Goal: Task Accomplishment & Management: Manage account settings

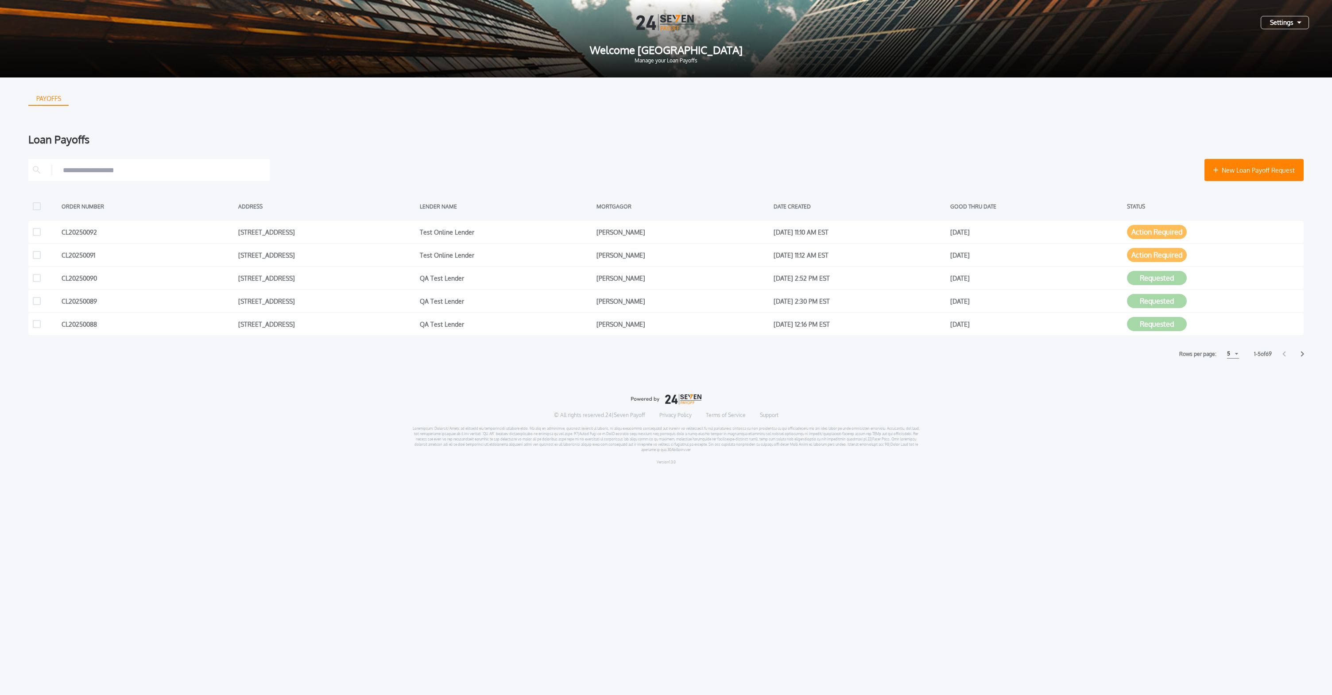
click at [1003, 124] on div "PAYOFFS Loan Payoffs New Loan Payoff Request ORDER NUMBER ADDRESS LENDER NAME M…" at bounding box center [665, 217] width 1275 height 281
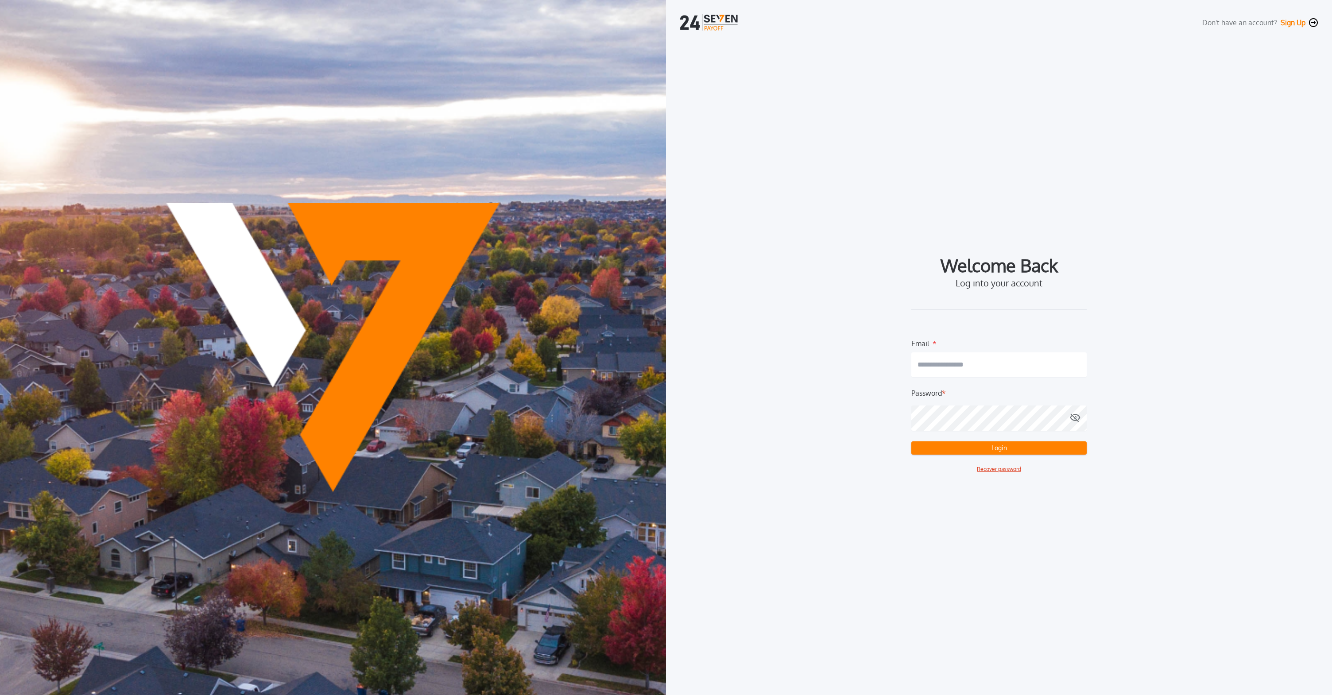
click at [970, 344] on div "Email *" at bounding box center [998, 341] width 175 height 7
click at [983, 365] on input "email" at bounding box center [998, 364] width 175 height 25
click at [0, 695] on com-1password-button at bounding box center [0, 695] width 0 height 0
type input "**********"
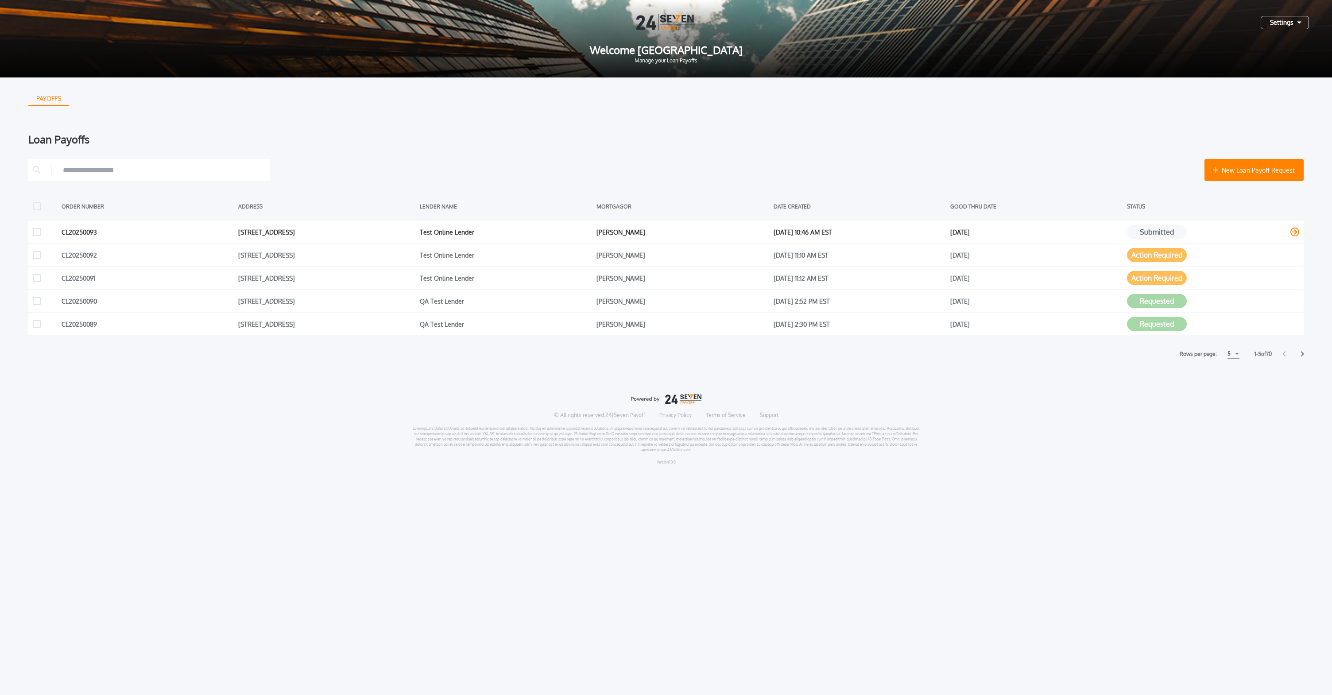
click at [1138, 224] on div "CL20250093 [STREET_ADDRESS] Test Online Lender [PERSON_NAME] [DATE] 10:46 AM ES…" at bounding box center [665, 232] width 1275 height 22
click at [1141, 228] on button "Submitted" at bounding box center [1157, 232] width 60 height 14
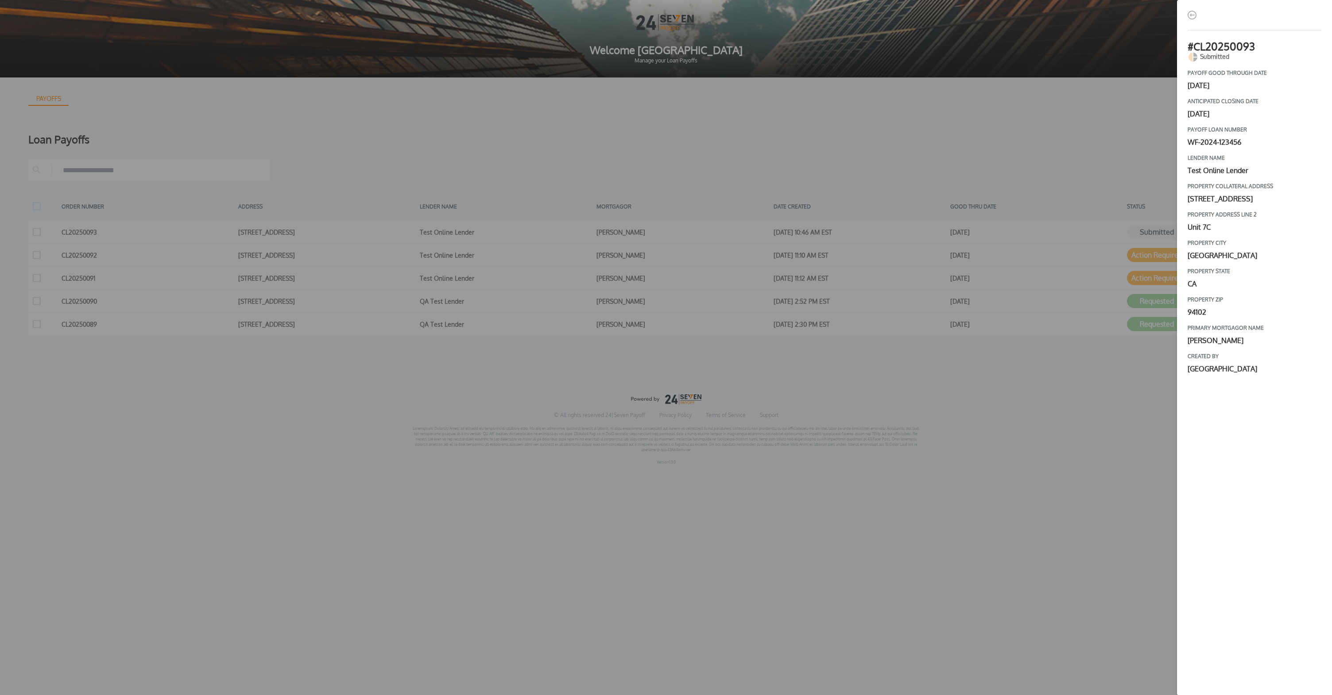
click at [991, 127] on div "# CL20250093 Submitted payoff good through date [DATE] Anticipated closing date…" at bounding box center [666, 347] width 1332 height 695
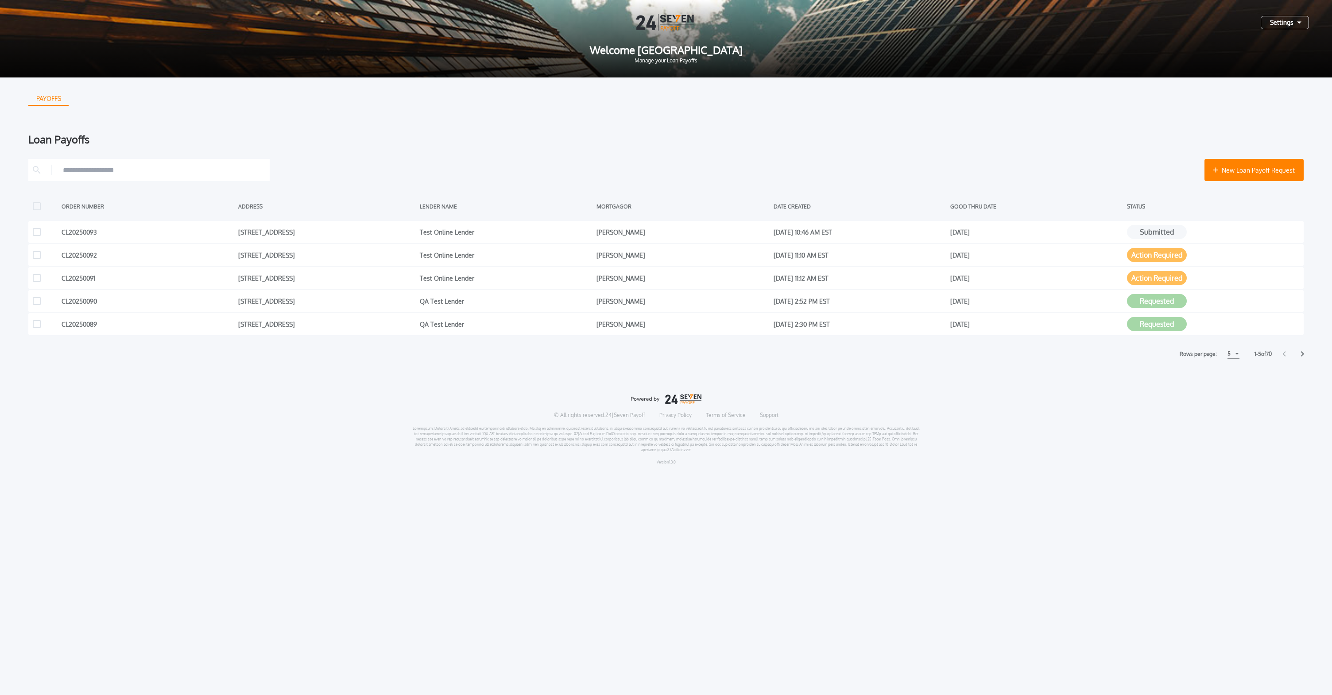
click at [991, 124] on div "PAYOFFS Loan Payoffs New Loan Payoff Request ORDER NUMBER ADDRESS LENDER NAME M…" at bounding box center [665, 217] width 1275 height 281
click at [1176, 233] on button "Submitted" at bounding box center [1157, 232] width 60 height 14
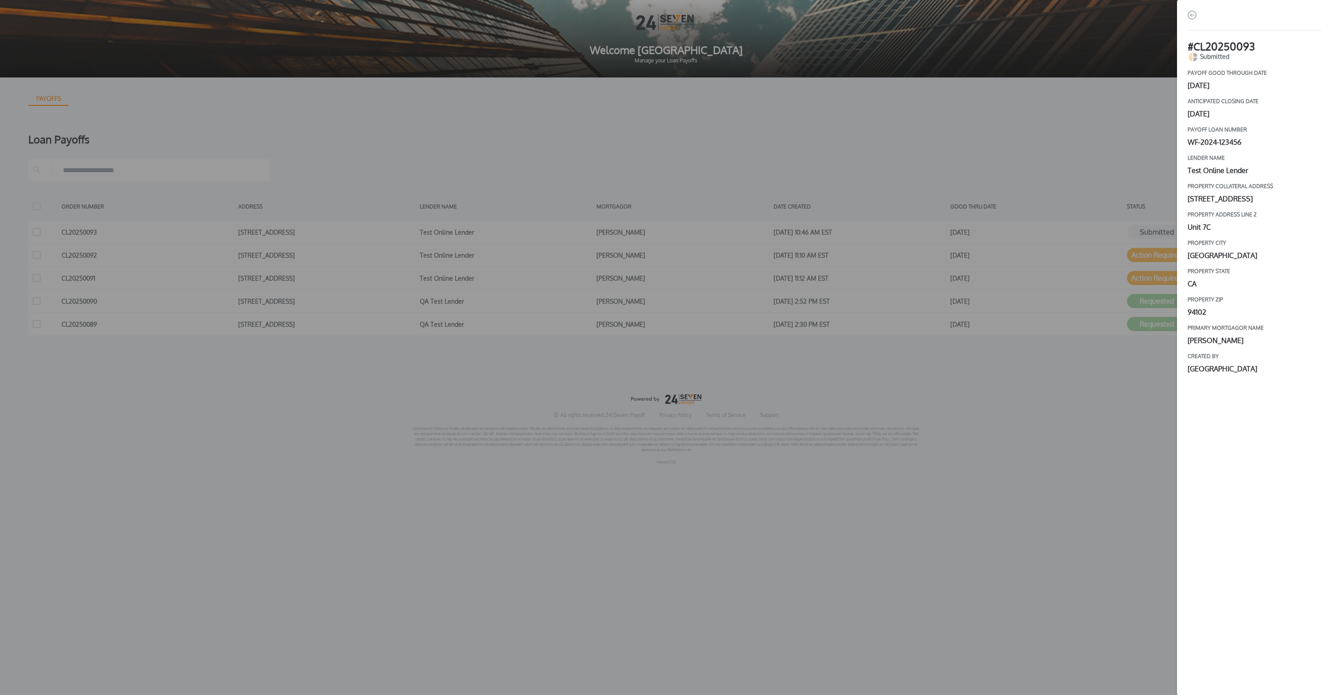
click at [1046, 181] on div "# CL20250093 Submitted payoff good through date [DATE] Anticipated closing date…" at bounding box center [666, 347] width 1332 height 695
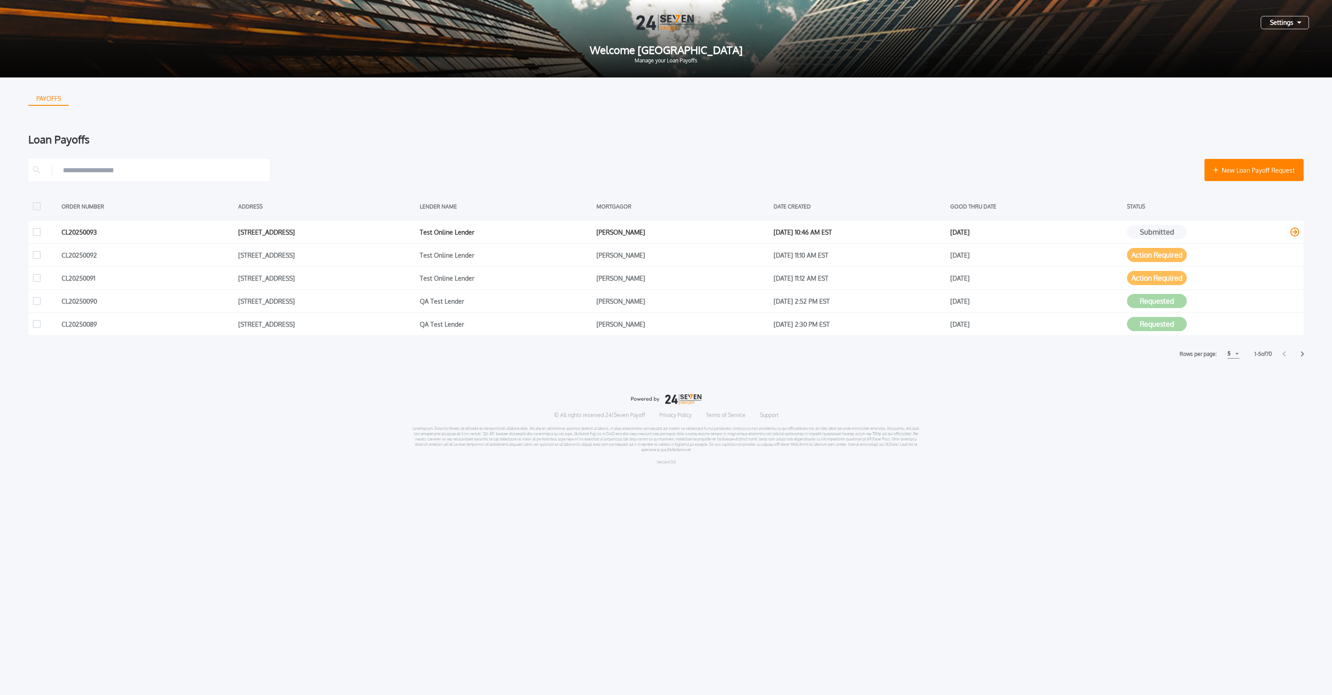
click at [1292, 235] on icon at bounding box center [1294, 232] width 9 height 9
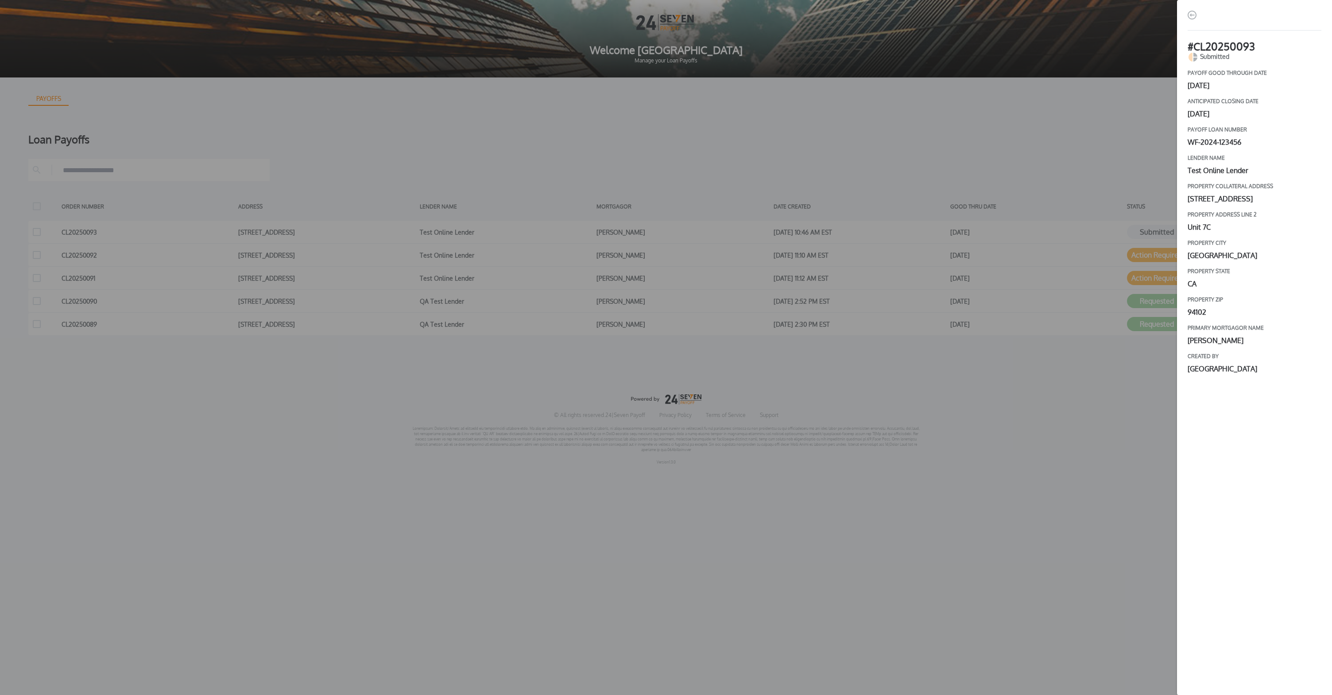
click at [971, 161] on div "# CL20250093 Submitted payoff good through date [DATE] Anticipated closing date…" at bounding box center [666, 347] width 1332 height 695
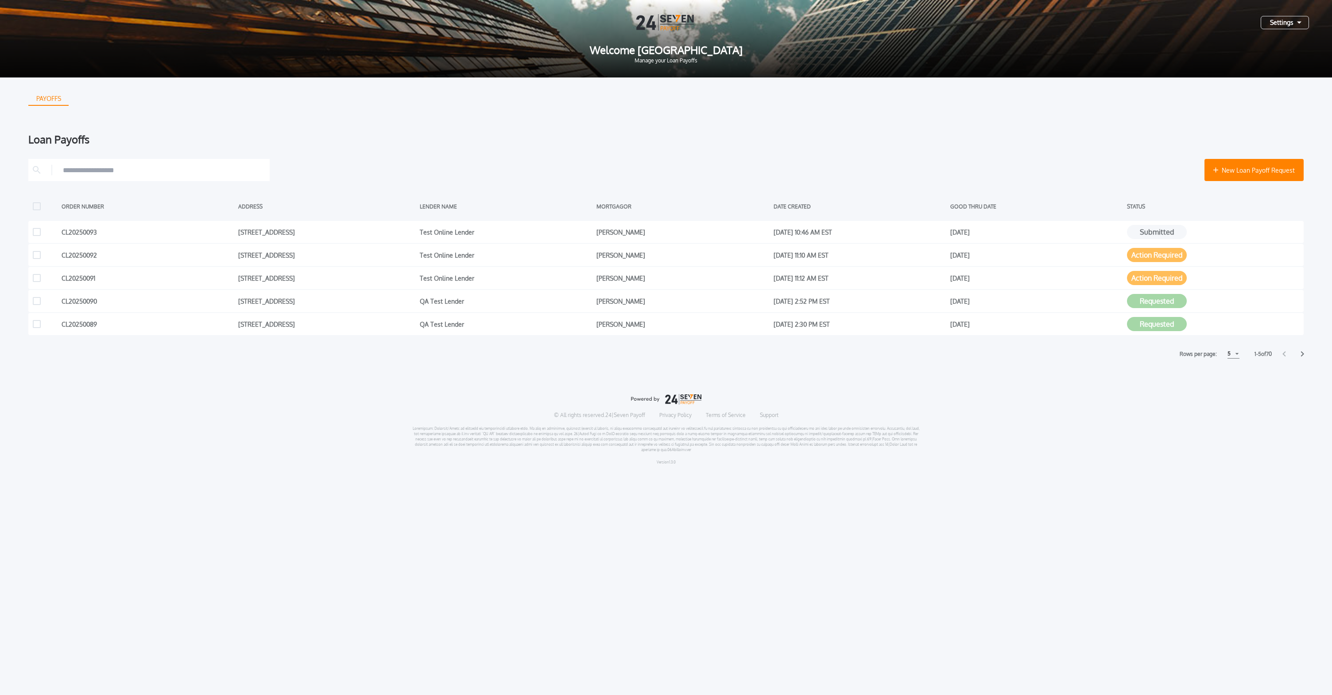
click at [1290, 21] on div "Settings" at bounding box center [1285, 22] width 48 height 13
click at [1267, 44] on button "Manage Users" at bounding box center [1253, 43] width 93 height 13
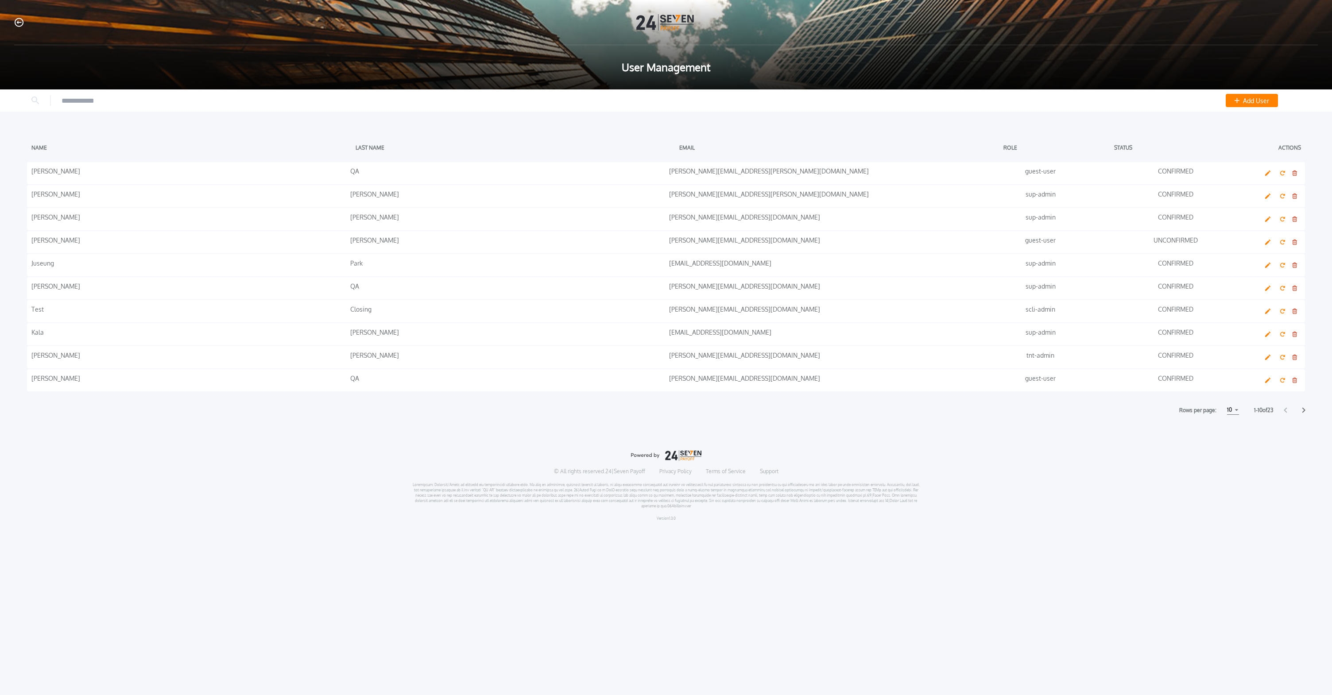
click at [16, 26] on icon "button" at bounding box center [19, 22] width 9 height 9
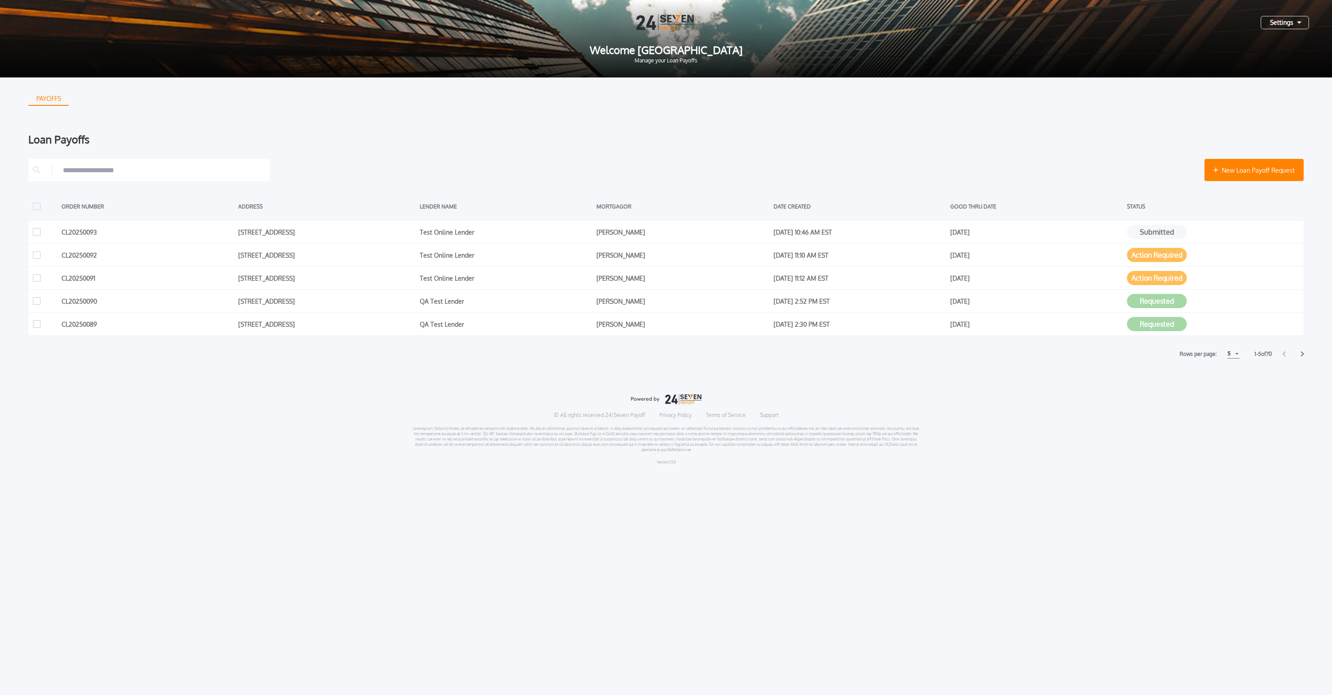
click at [1303, 352] on icon at bounding box center [1303, 354] width 4 height 6
click at [1282, 353] on div "Rows per page: 5 5 5 10 10 15 15 6 - 10 of 70" at bounding box center [665, 353] width 1275 height 9
click at [1280, 353] on div "Rows per page: 5 5 5 10 10 15 15 6 - 10 of 70" at bounding box center [665, 353] width 1275 height 9
click at [1283, 356] on icon at bounding box center [1284, 354] width 4 height 6
click at [1221, 232] on div "Submitted" at bounding box center [1213, 231] width 172 height 13
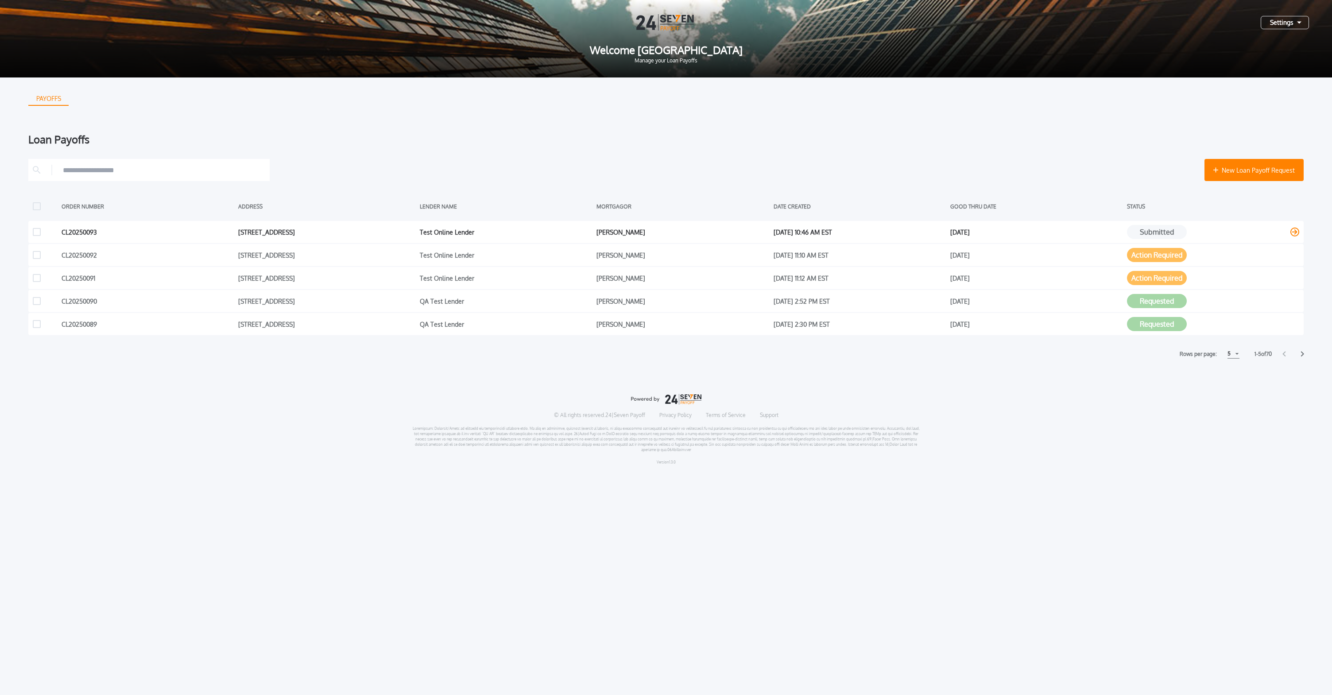
click at [1221, 232] on div "Submitted" at bounding box center [1213, 231] width 172 height 13
click at [958, 401] on div "© All rights reserved. 24|Seven Payoff Privacy Policy Terms of Service Support …" at bounding box center [665, 429] width 1275 height 85
